Goal: Information Seeking & Learning: Learn about a topic

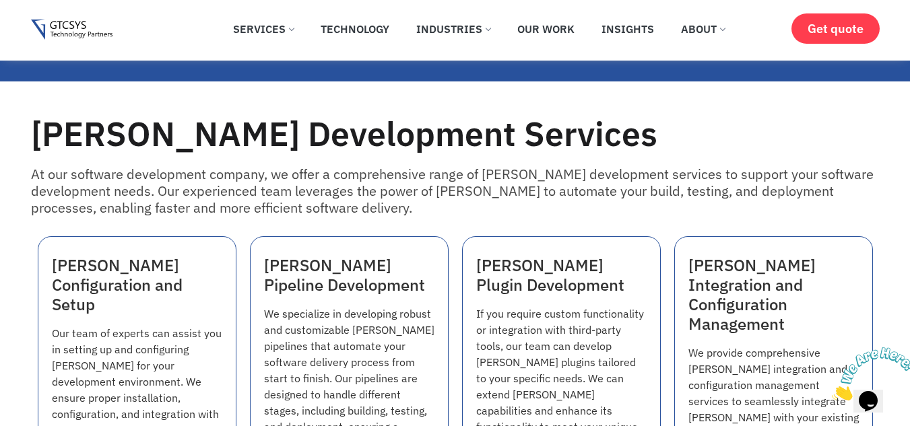
scroll to position [1088, 0]
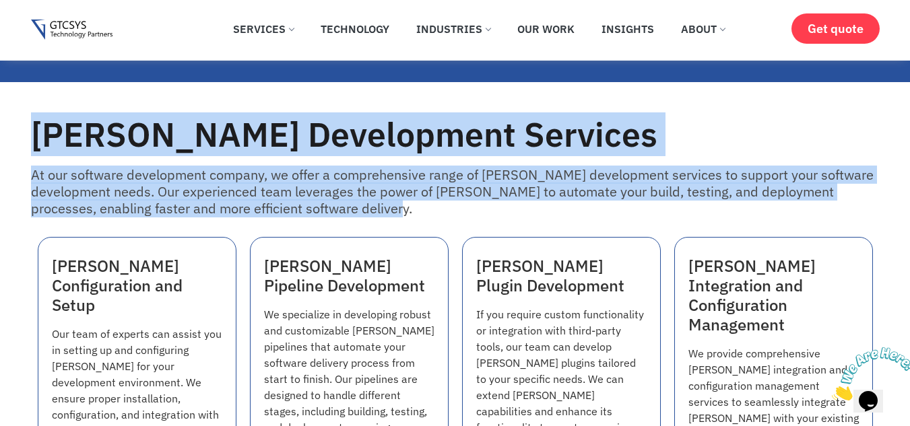
drag, startPoint x: 34, startPoint y: 141, endPoint x: 360, endPoint y: 209, distance: 333.1
copy div "[PERSON_NAME] Development Services At our software development company, we offe…"
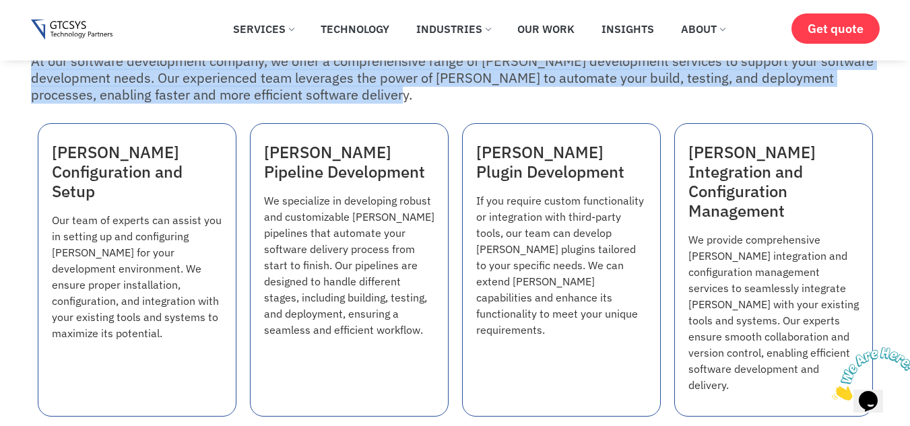
scroll to position [1205, 0]
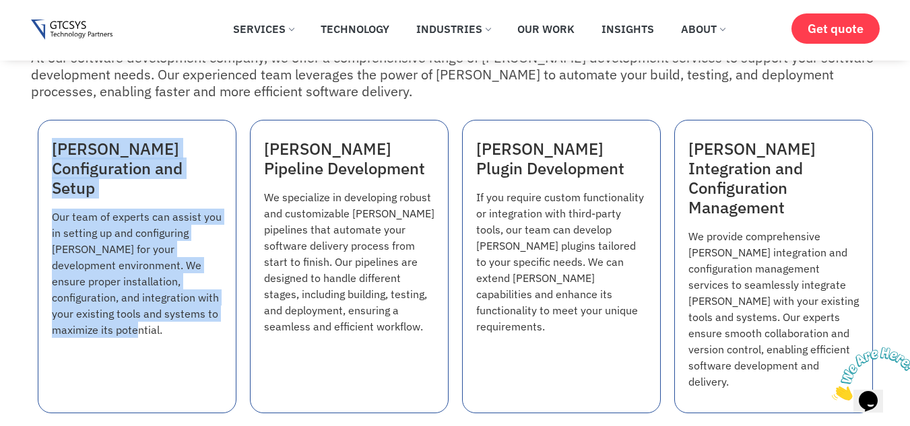
drag, startPoint x: 51, startPoint y: 150, endPoint x: 129, endPoint y: 316, distance: 183.8
click at [129, 316] on div "[PERSON_NAME] Configuration and Setup Our team of experts can assist you in set…" at bounding box center [137, 267] width 199 height 294
copy div "[PERSON_NAME] Configuration and Setup Our team of experts can assist you in set…"
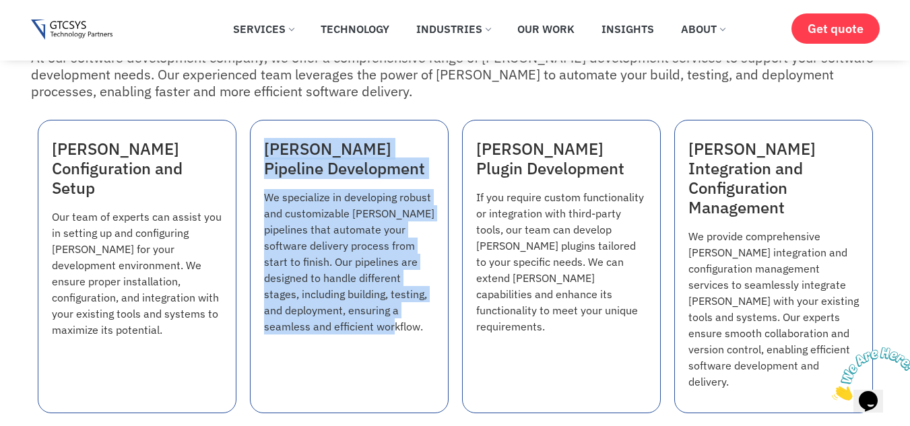
drag, startPoint x: 264, startPoint y: 143, endPoint x: 424, endPoint y: 323, distance: 240.9
click at [424, 323] on div "[PERSON_NAME] Pipeline Development We specialize in developing robust and custo…" at bounding box center [349, 267] width 199 height 294
copy div "[PERSON_NAME] Pipeline Development We specialize in developing robust and custo…"
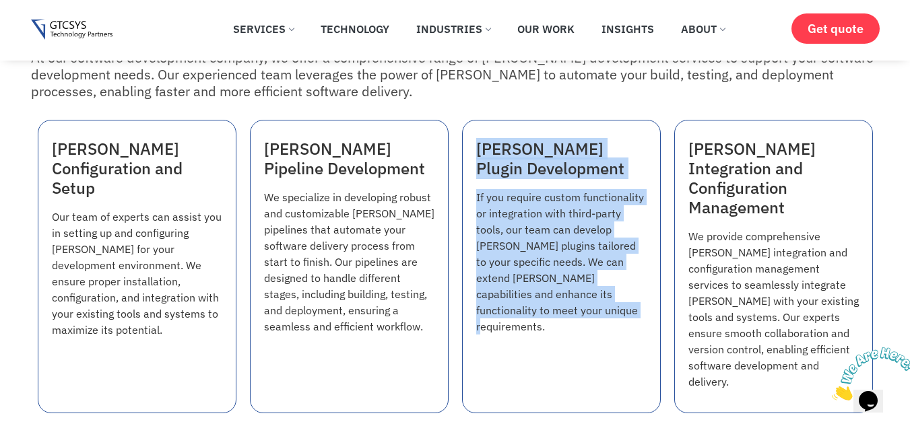
drag, startPoint x: 477, startPoint y: 150, endPoint x: 594, endPoint y: 321, distance: 207.5
click at [594, 321] on div "[PERSON_NAME] Plugin Development If you require custom functionality or integra…" at bounding box center [561, 267] width 199 height 294
copy div "[PERSON_NAME] Plugin Development If you require custom functionality or integra…"
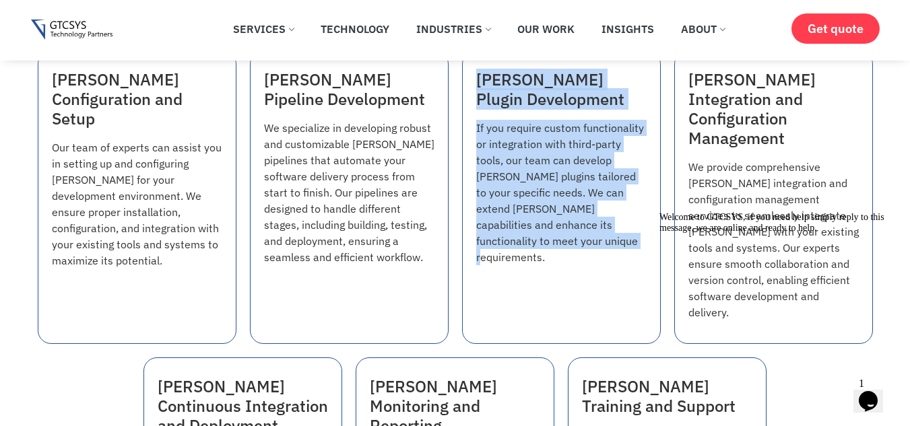
scroll to position [1286, 0]
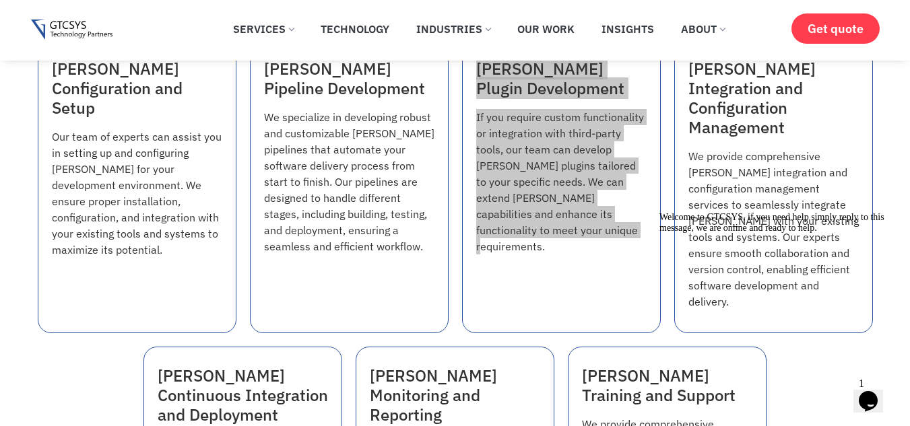
click at [659, 212] on icon "Chat attention grabber" at bounding box center [659, 212] width 0 height 0
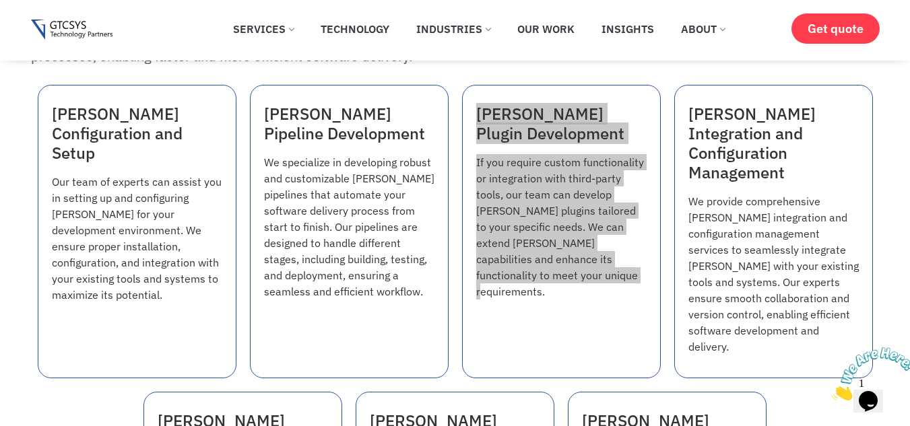
scroll to position [1240, 0]
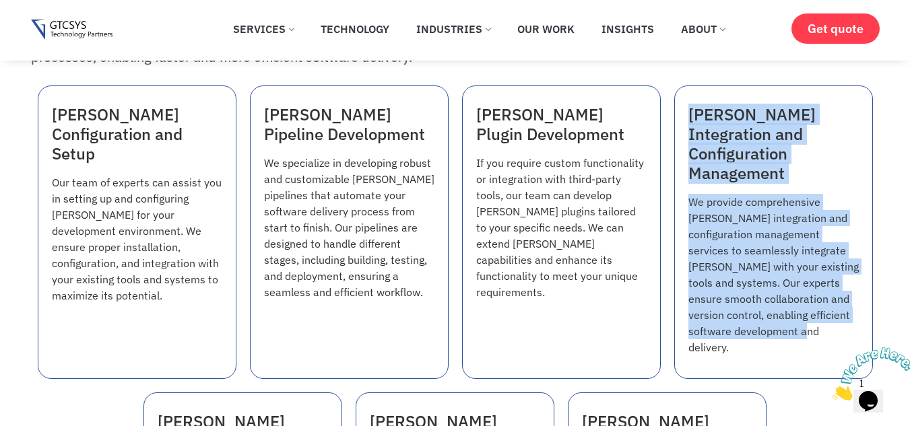
drag, startPoint x: 688, startPoint y: 117, endPoint x: 829, endPoint y: 310, distance: 239.5
click at [829, 310] on div "[PERSON_NAME] Integration and Configuration Management We provide comprehensive…" at bounding box center [773, 233] width 199 height 294
copy div "[PERSON_NAME] Integration and Configuration Management We provide comprehensive…"
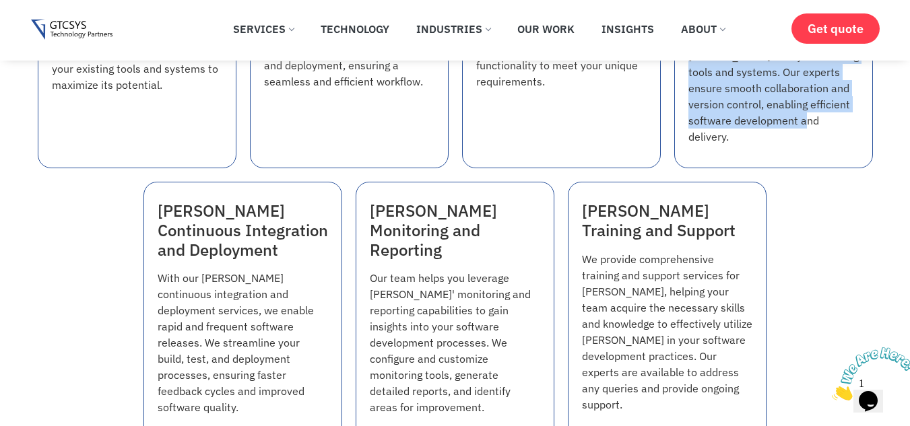
scroll to position [1504, 0]
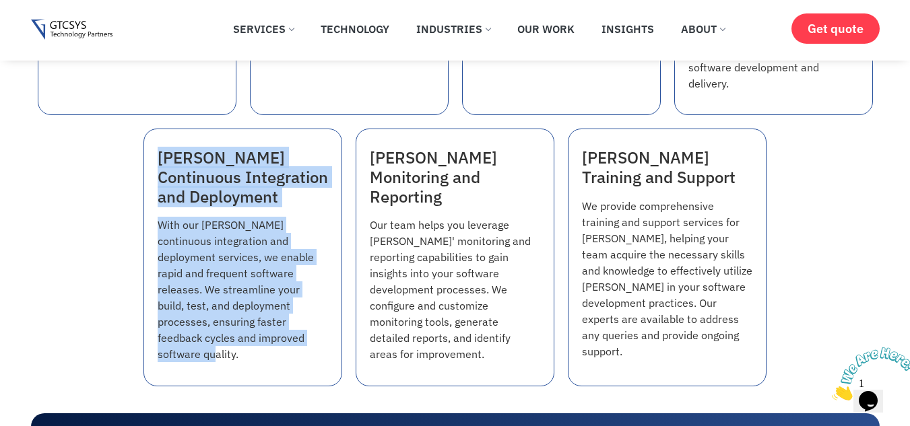
drag, startPoint x: 156, startPoint y: 118, endPoint x: 295, endPoint y: 300, distance: 228.7
click at [295, 300] on div "[PERSON_NAME] Continuous Integration and Deployment With our [PERSON_NAME] cont…" at bounding box center [242, 258] width 199 height 258
copy div "[PERSON_NAME] Continuous Integration and Deployment With our [PERSON_NAME] cont…"
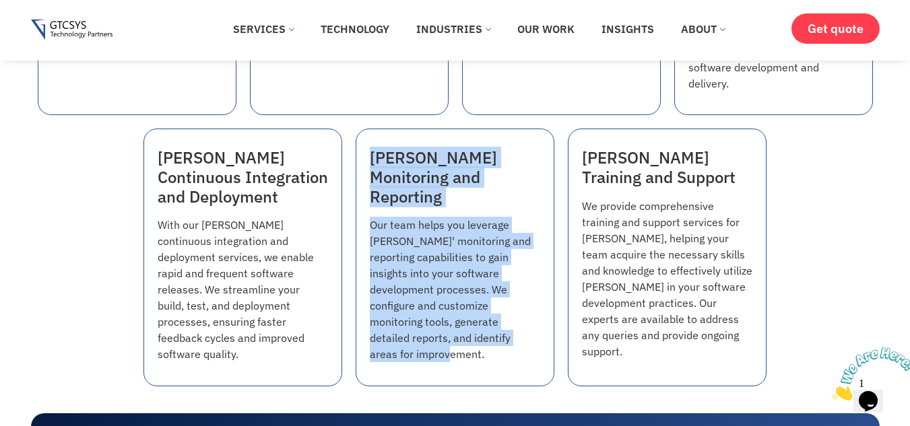
drag, startPoint x: 370, startPoint y: 118, endPoint x: 527, endPoint y: 283, distance: 228.2
click at [527, 283] on div "[PERSON_NAME] Monitoring and Reporting Our team helps you leverage [PERSON_NAME…" at bounding box center [455, 258] width 199 height 258
copy div "[PERSON_NAME] Monitoring and Reporting Our team helps you leverage [PERSON_NAME…"
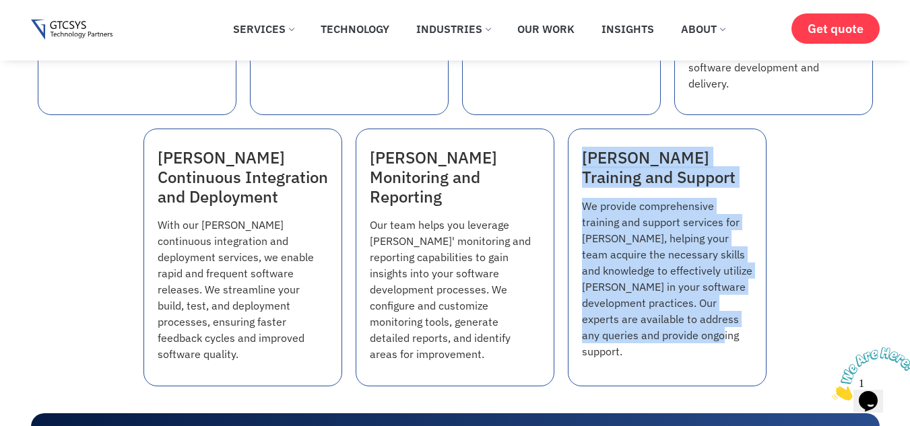
drag, startPoint x: 580, startPoint y: 121, endPoint x: 691, endPoint y: 299, distance: 210.2
click at [691, 299] on div "[PERSON_NAME] Training and Support We provide comprehensive training and suppor…" at bounding box center [667, 258] width 199 height 258
copy div "[PERSON_NAME] Training and Support We provide comprehensive training and suppor…"
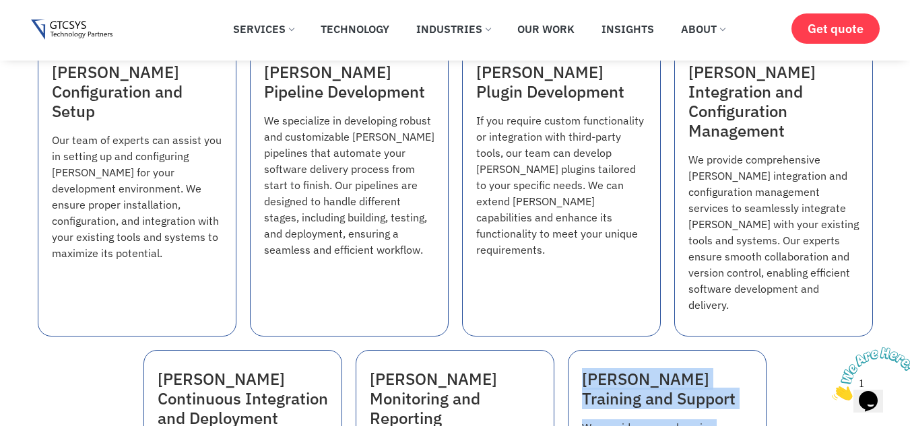
scroll to position [1282, 0]
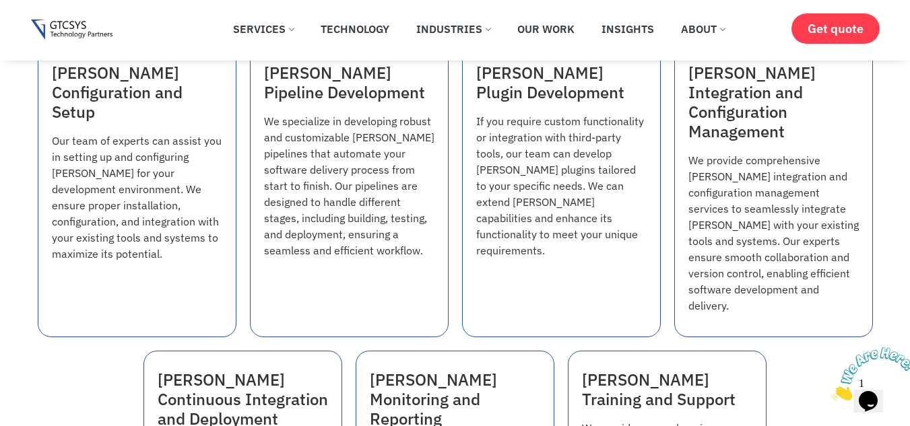
click at [442, 267] on div "[PERSON_NAME] Pipeline Development We specialize in developing robust and custo…" at bounding box center [349, 191] width 199 height 294
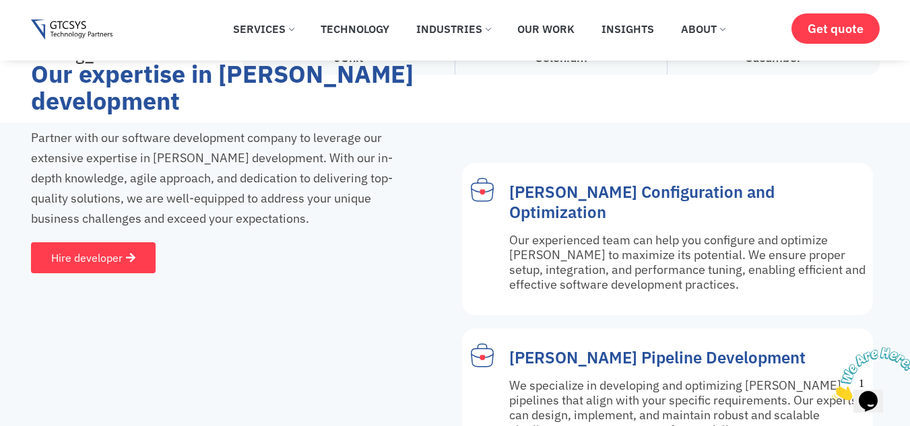
scroll to position [4764, 0]
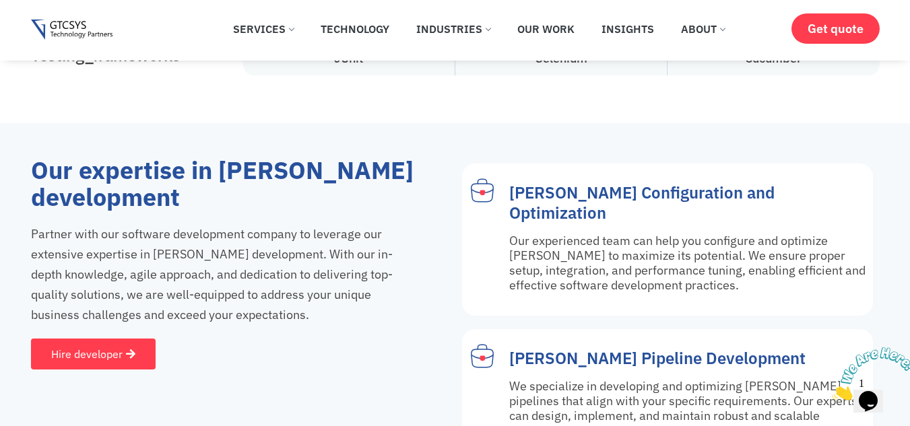
drag, startPoint x: 25, startPoint y: 81, endPoint x: 294, endPoint y: 228, distance: 306.8
copy div "Our expertise in [PERSON_NAME] development Partner with our software developmen…"
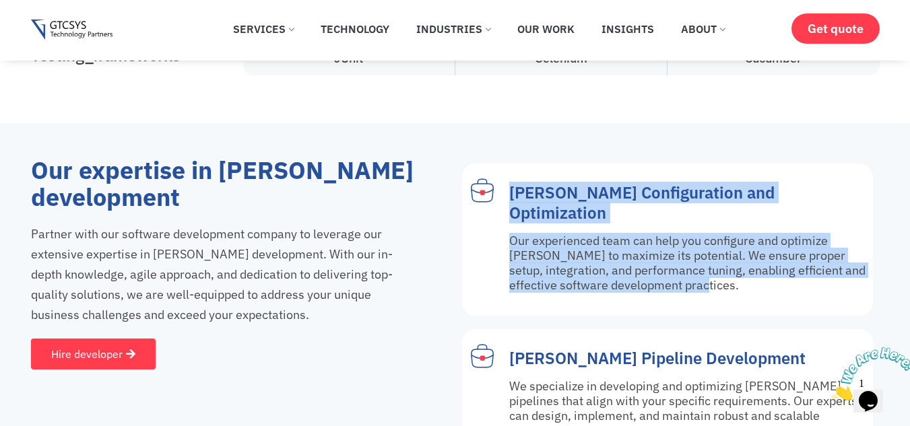
drag, startPoint x: 509, startPoint y: 106, endPoint x: 745, endPoint y: 179, distance: 246.7
click at [745, 179] on div "[PERSON_NAME] Configuration and Optimization Our experienced team can help you …" at bounding box center [687, 239] width 357 height 125
copy div "[PERSON_NAME] Configuration and Optimization Our experienced team can help you …"
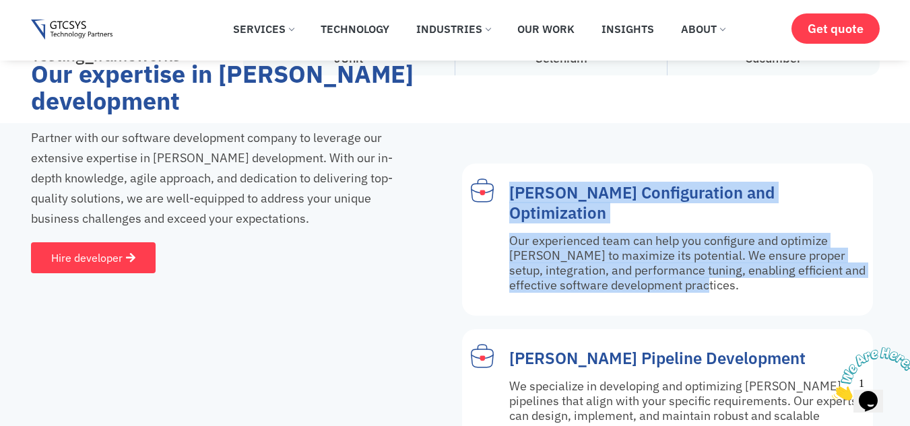
scroll to position [4847, 0]
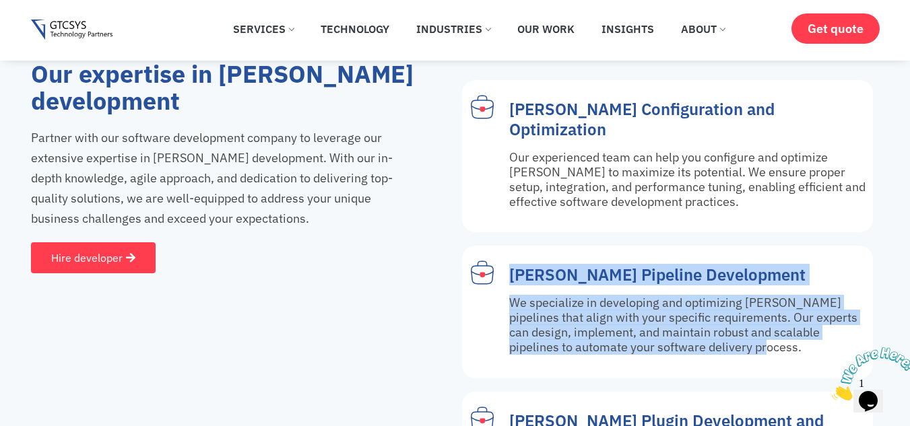
drag, startPoint x: 512, startPoint y: 164, endPoint x: 743, endPoint y: 240, distance: 244.1
click at [743, 259] on div "[PERSON_NAME] Pipeline Development We specialize in developing and optimizing […" at bounding box center [687, 311] width 357 height 105
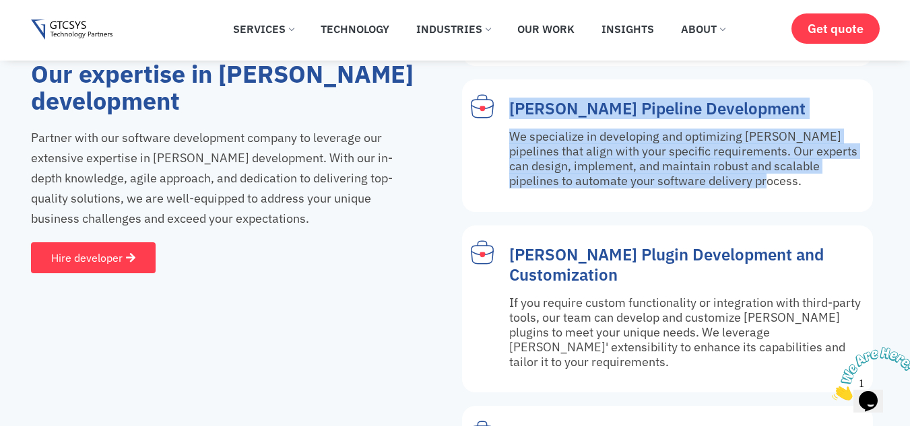
scroll to position [5016, 0]
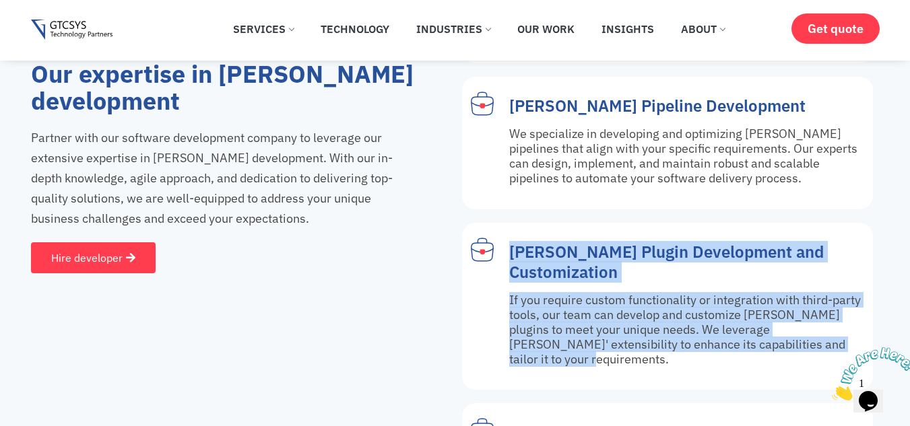
drag, startPoint x: 510, startPoint y: 145, endPoint x: 820, endPoint y: 240, distance: 324.2
click at [820, 240] on div "[PERSON_NAME] Plugin Development and Customization If you require custom functi…" at bounding box center [687, 306] width 357 height 140
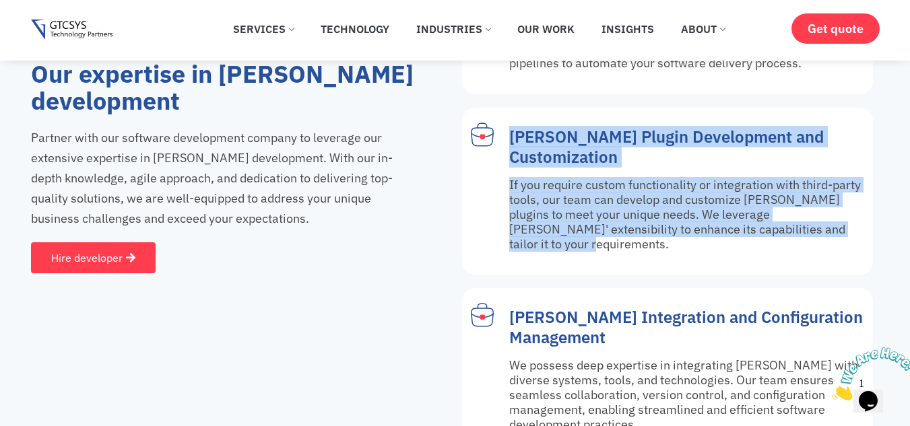
scroll to position [5144, 0]
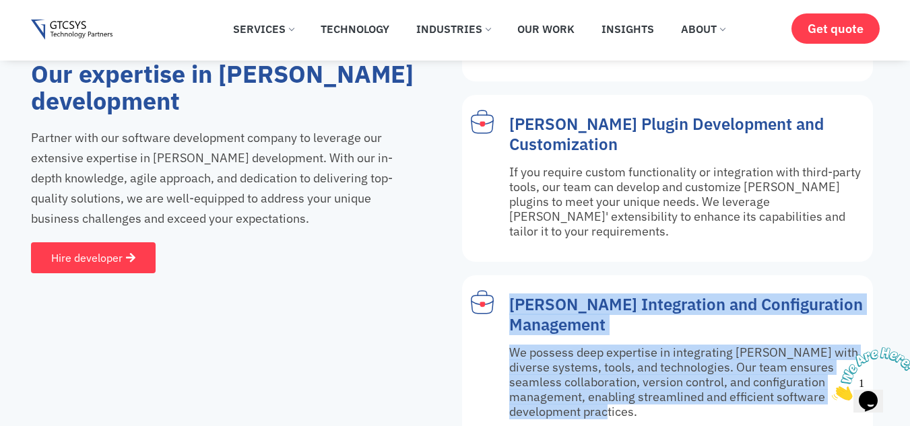
drag, startPoint x: 512, startPoint y: 180, endPoint x: 576, endPoint y: 301, distance: 137.4
click at [576, 301] on div "[PERSON_NAME] Integration and Configuration Management We possess deep expertis…" at bounding box center [687, 359] width 357 height 140
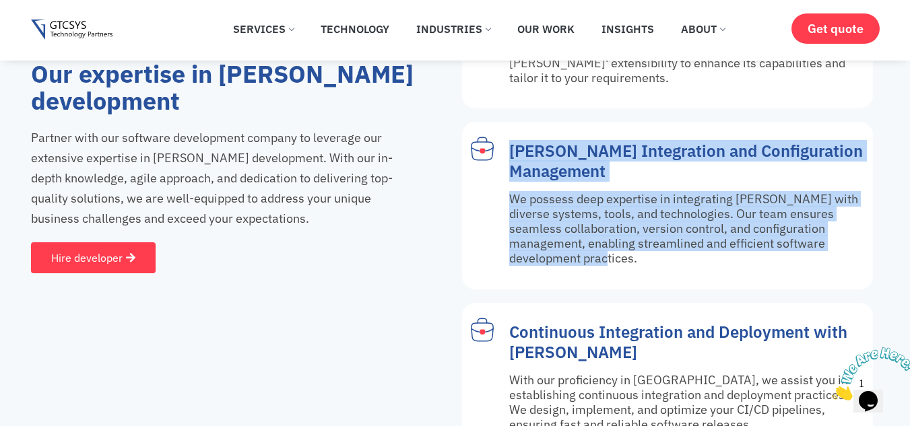
scroll to position [5300, 0]
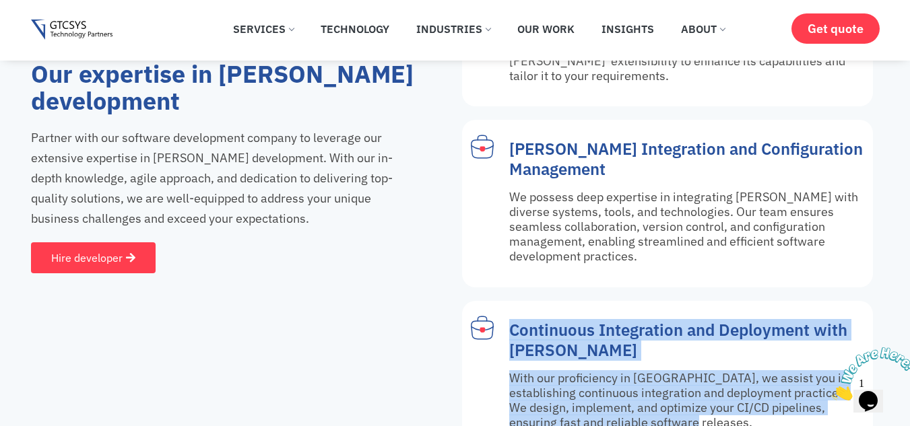
drag, startPoint x: 502, startPoint y: 211, endPoint x: 682, endPoint y: 305, distance: 202.4
click at [682, 305] on div "Continuous Integration and Deployment with [PERSON_NAME] With our proficiency i…" at bounding box center [667, 377] width 411 height 152
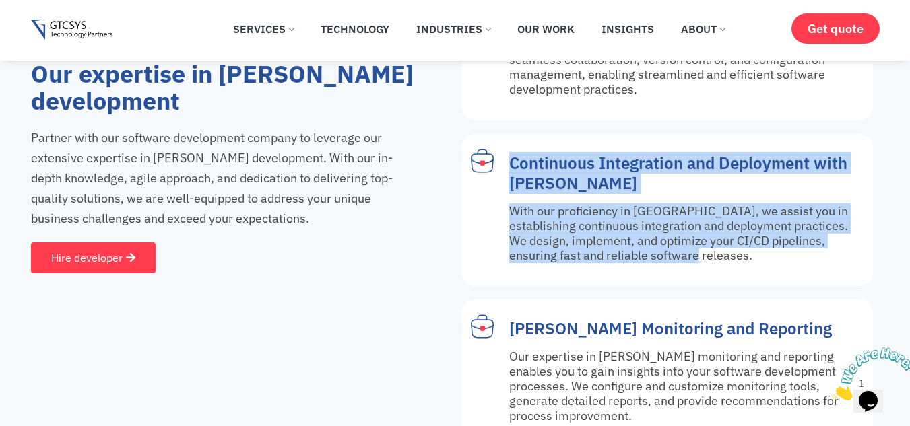
scroll to position [5468, 0]
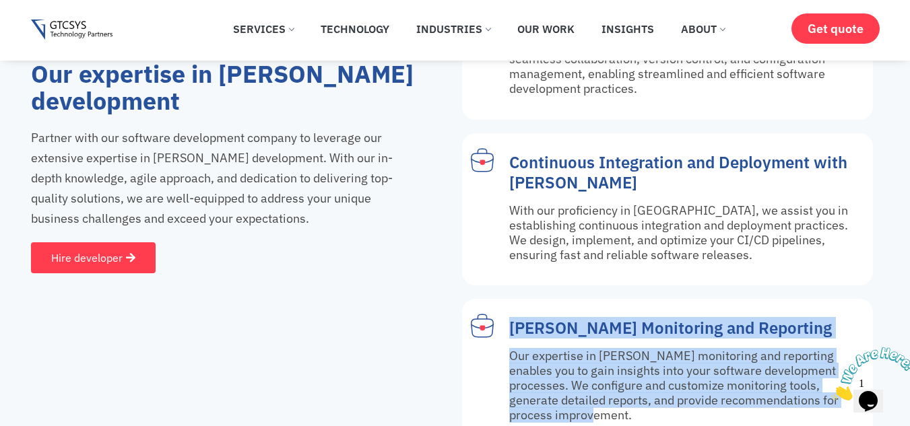
drag, startPoint x: 508, startPoint y: 205, endPoint x: 877, endPoint y: 284, distance: 377.5
click at [877, 284] on div "[PERSON_NAME] Configuration and Optimization Our experienced team can help you …" at bounding box center [667, 40] width 424 height 1174
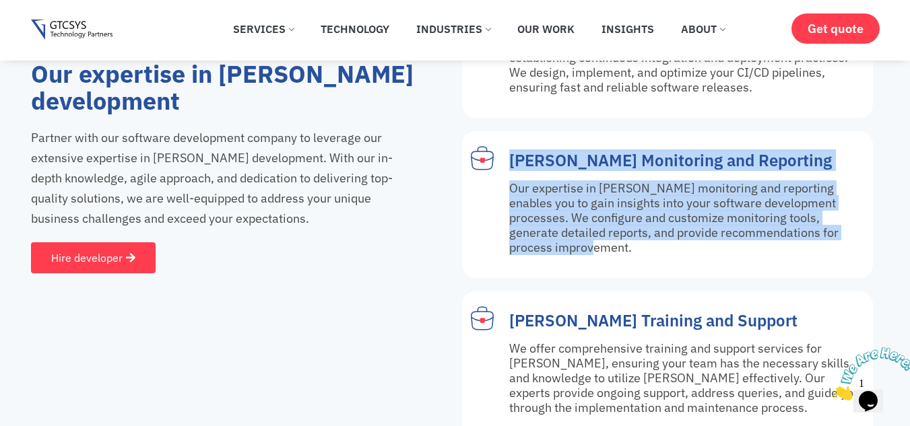
scroll to position [5636, 0]
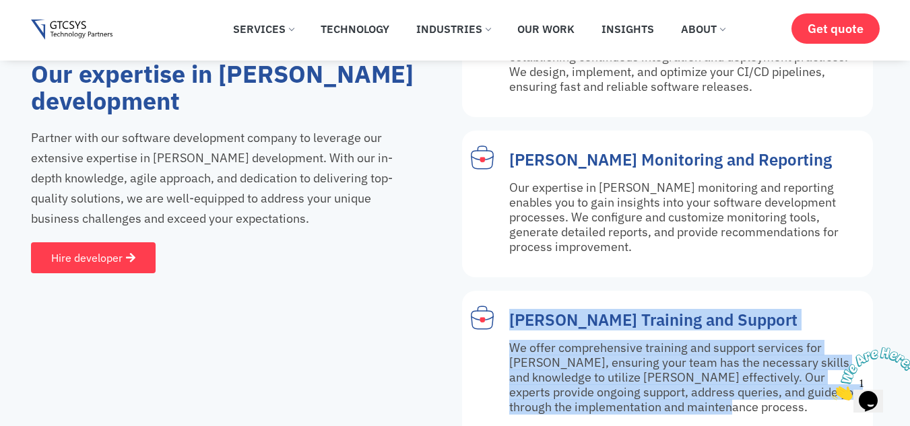
drag, startPoint x: 510, startPoint y: 178, endPoint x: 737, endPoint y: 277, distance: 248.5
click at [737, 304] on div "[PERSON_NAME] Training and Support We offer comprehensive training and support …" at bounding box center [687, 364] width 357 height 120
